Goal: Task Accomplishment & Management: Manage account settings

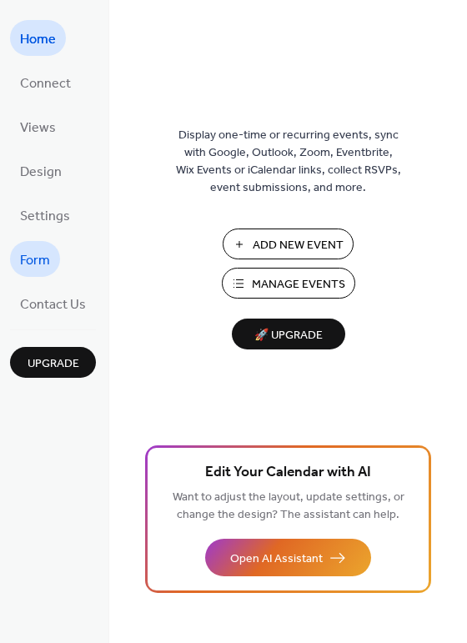
click at [29, 248] on span "Form" at bounding box center [35, 261] width 30 height 26
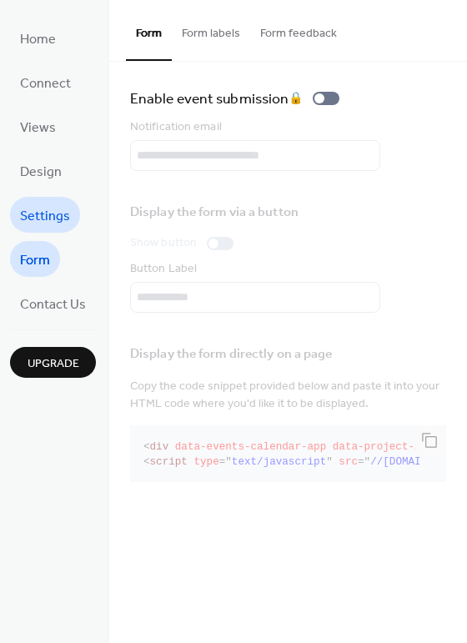
click at [30, 219] on span "Settings" at bounding box center [45, 216] width 50 height 26
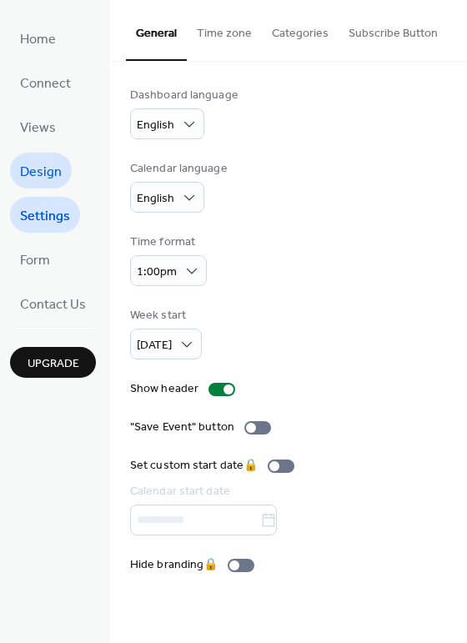
click at [42, 178] on span "Design" at bounding box center [41, 172] width 42 height 26
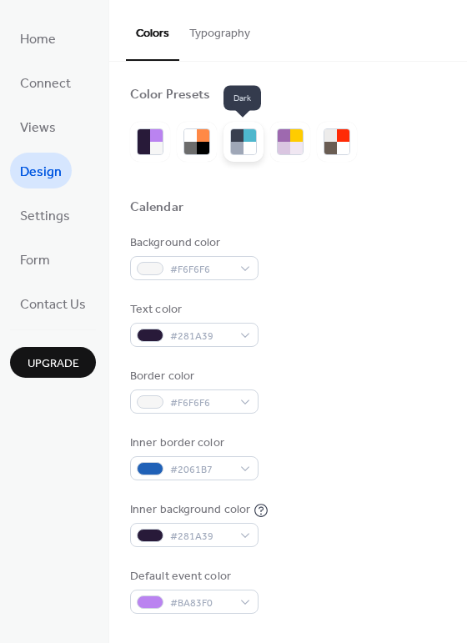
click at [243, 136] on div at bounding box center [249, 135] width 13 height 13
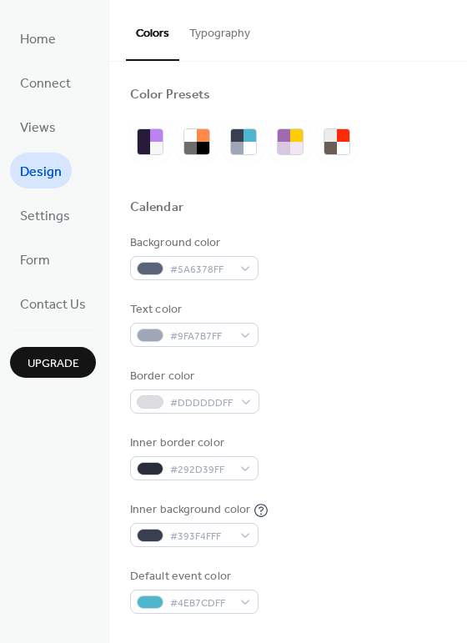
click at [307, 248] on div "Background color #5A6378FF" at bounding box center [288, 257] width 316 height 46
click at [315, 364] on div "Background color #5A6378FF Text color #9FA7B7FF Border color #DDDDDDFF Inner bo…" at bounding box center [288, 423] width 316 height 379
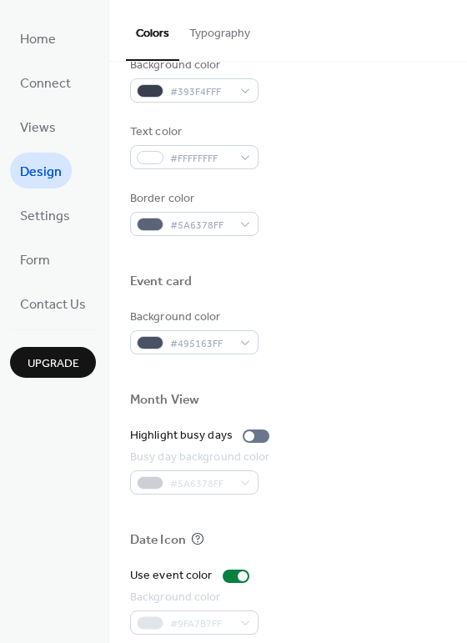
scroll to position [156, 0]
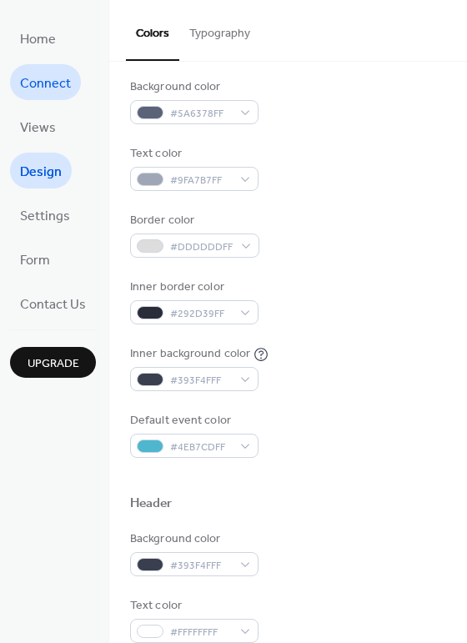
click at [45, 93] on span "Connect" at bounding box center [45, 84] width 51 height 26
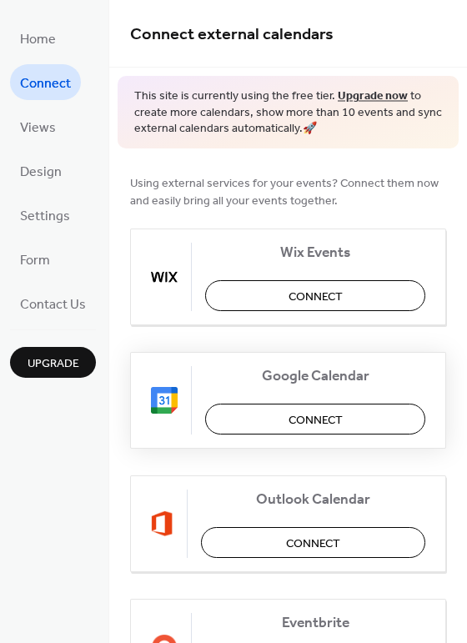
click at [311, 414] on span "Connect" at bounding box center [316, 420] width 54 height 18
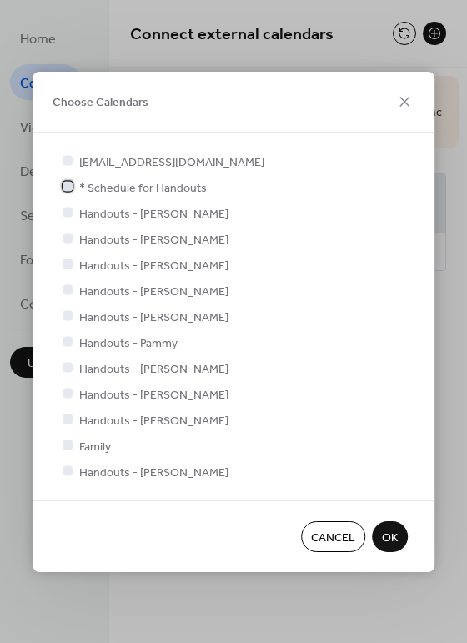
click at [68, 188] on div at bounding box center [68, 186] width 10 height 10
click at [68, 219] on div at bounding box center [67, 211] width 17 height 17
click at [68, 211] on div at bounding box center [68, 212] width 10 height 10
click at [67, 208] on div at bounding box center [68, 212] width 10 height 10
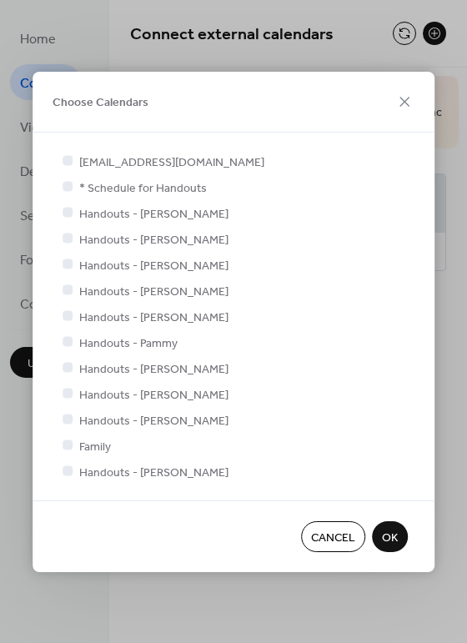
click at [67, 208] on div at bounding box center [68, 212] width 10 height 10
click at [66, 469] on div at bounding box center [68, 470] width 10 height 10
click at [122, 416] on span "Handouts - [PERSON_NAME]" at bounding box center [153, 421] width 149 height 18
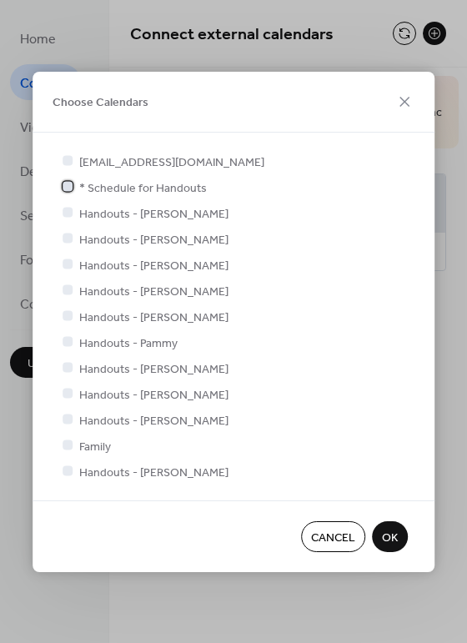
click at [121, 188] on span "* Schedule for Handouts" at bounding box center [143, 188] width 128 height 18
click at [117, 211] on span "Handouts - [PERSON_NAME]" at bounding box center [153, 214] width 149 height 18
click at [113, 186] on span "* Schedule for Handouts" at bounding box center [143, 188] width 128 height 18
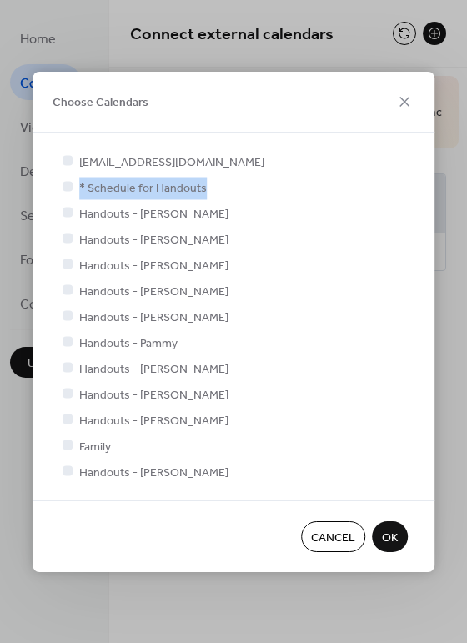
click at [113, 186] on span "* Schedule for Handouts" at bounding box center [143, 188] width 128 height 18
click at [91, 214] on span "Handouts - [PERSON_NAME]" at bounding box center [153, 214] width 149 height 18
click at [68, 185] on div at bounding box center [68, 186] width 10 height 10
click at [403, 540] on button "OK" at bounding box center [390, 536] width 36 height 31
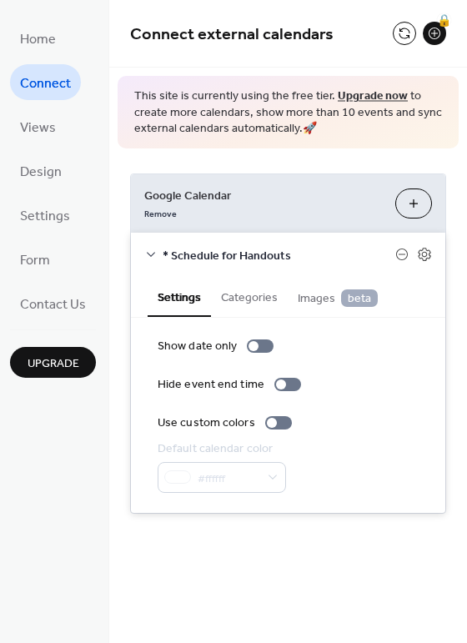
click at [357, 98] on link "Upgrade now" at bounding box center [373, 96] width 70 height 23
